Goal: Navigation & Orientation: Understand site structure

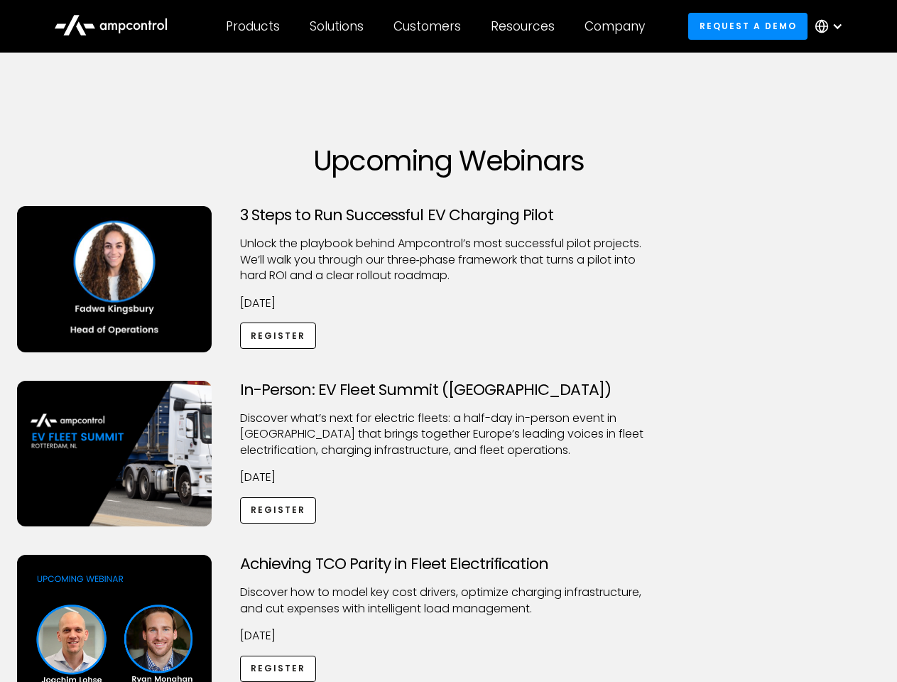
click at [437, 26] on div "Customers" at bounding box center [426, 26] width 67 height 16
click at [252, 26] on div "Products" at bounding box center [253, 26] width 54 height 16
click at [337, 26] on div "Solutions" at bounding box center [337, 26] width 54 height 16
click at [430, 26] on div "Customers" at bounding box center [426, 26] width 67 height 16
click at [525, 26] on div "Resources" at bounding box center [523, 26] width 64 height 16
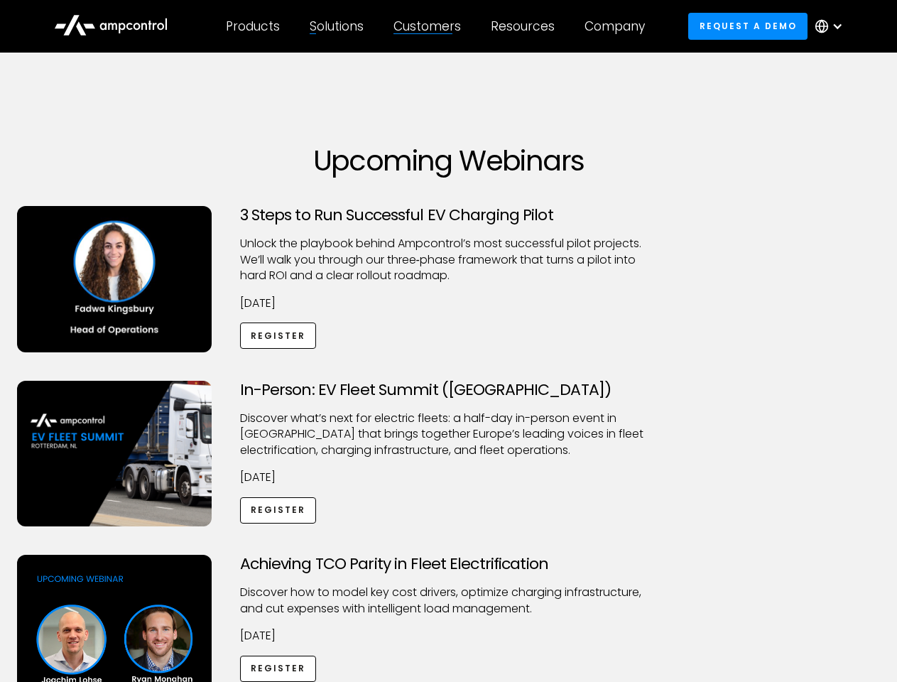
click at [619, 26] on div "Company" at bounding box center [614, 26] width 60 height 16
click at [832, 26] on div at bounding box center [836, 26] width 11 height 11
